Goal: Information Seeking & Learning: Learn about a topic

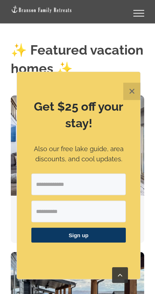
scroll to position [329, 0]
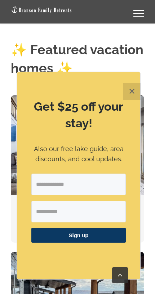
click at [133, 100] on button "✕" at bounding box center [132, 91] width 17 height 17
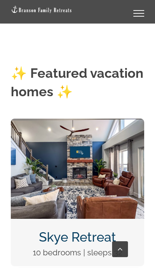
scroll to position [283, 0]
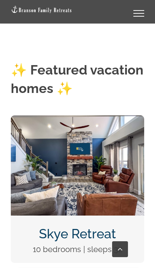
click at [91, 238] on link "Skye Retreat" at bounding box center [77, 233] width 77 height 15
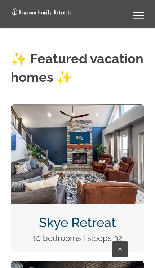
scroll to position [291, 0]
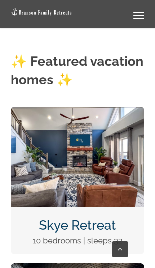
click at [107, 166] on img "Skye Retreat at Table Rock Lake-3004-Edit" at bounding box center [78, 157] width 134 height 100
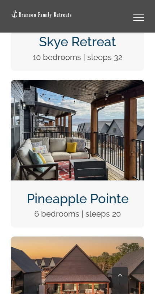
scroll to position [509, 0]
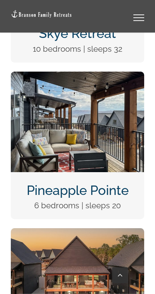
click at [72, 196] on link "Pineapple Pointe" at bounding box center [78, 189] width 102 height 15
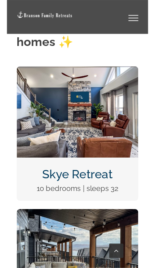
scroll to position [333, 0]
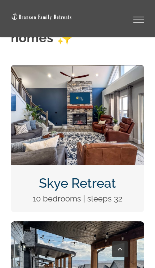
click at [87, 181] on link "Skye Retreat" at bounding box center [77, 182] width 77 height 15
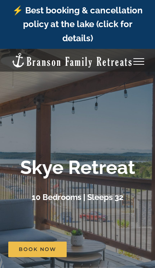
click at [118, 198] on h3 "10 Bedrooms | Sleeps 32" at bounding box center [78, 197] width 92 height 9
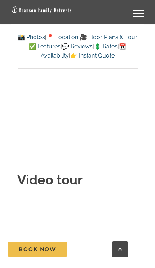
scroll to position [4767, 0]
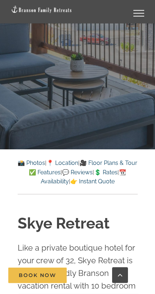
scroll to position [193, 0]
click at [112, 164] on link "🎥 Floor Plans & Tour" at bounding box center [109, 162] width 58 height 7
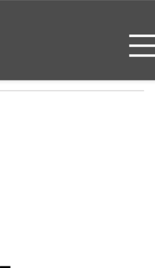
scroll to position [4874, 0]
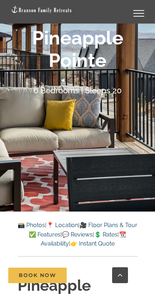
scroll to position [133, 0]
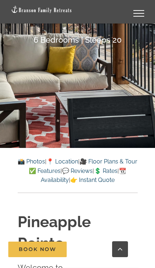
click at [121, 158] on link "🎥 Floor Plans & Tour" at bounding box center [109, 161] width 58 height 7
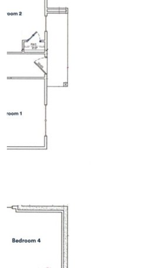
scroll to position [3123, 0]
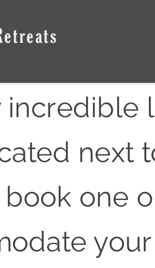
scroll to position [169, 0]
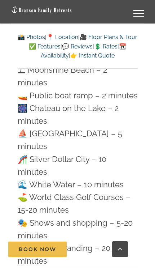
scroll to position [4436, 0]
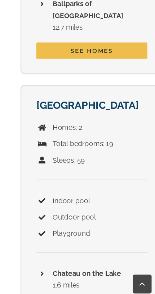
scroll to position [1759, 0]
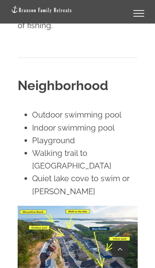
scroll to position [1135, 0]
